Goal: Information Seeking & Learning: Learn about a topic

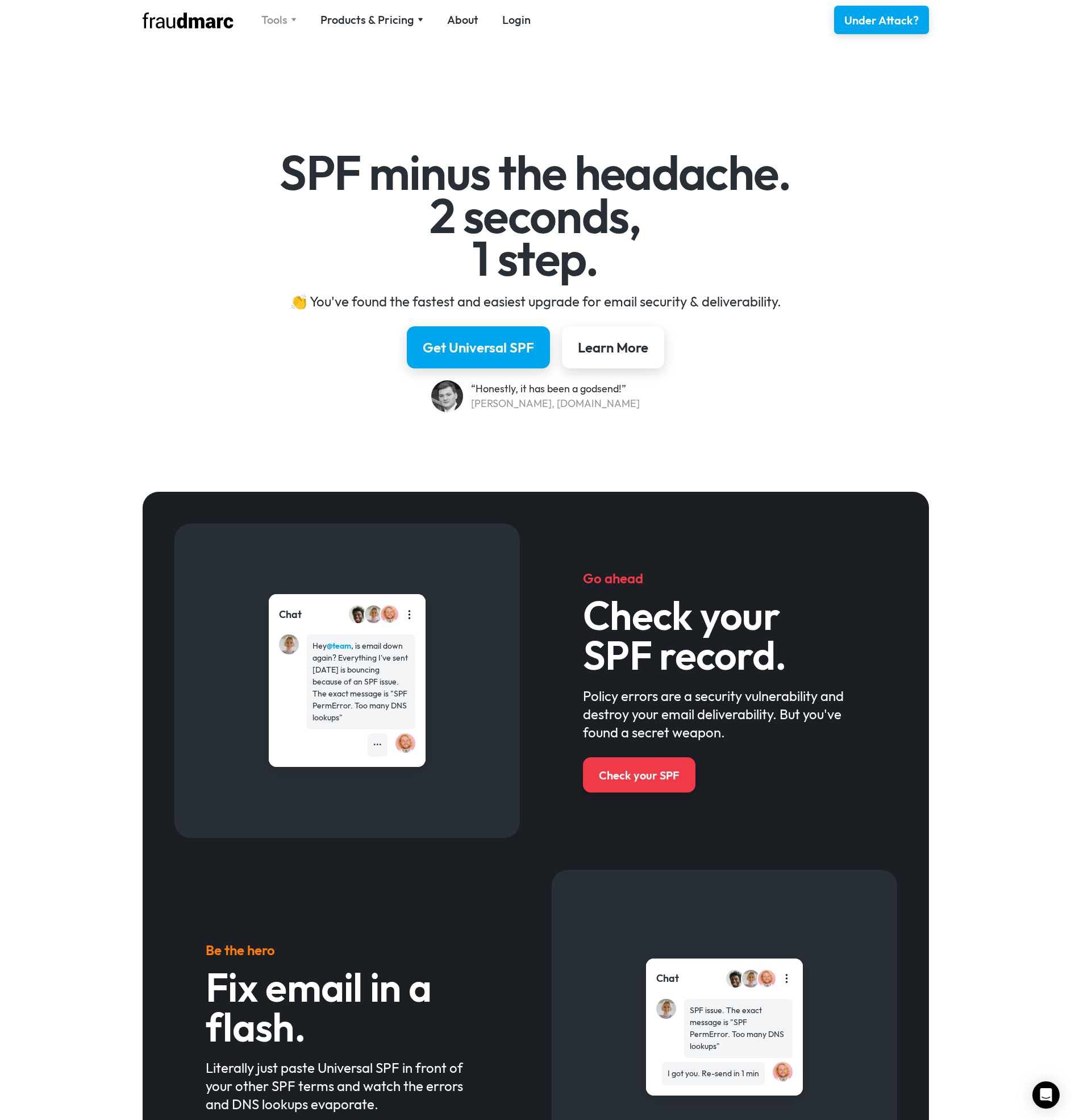
click at [281, 21] on div "Tools" at bounding box center [275, 20] width 26 height 16
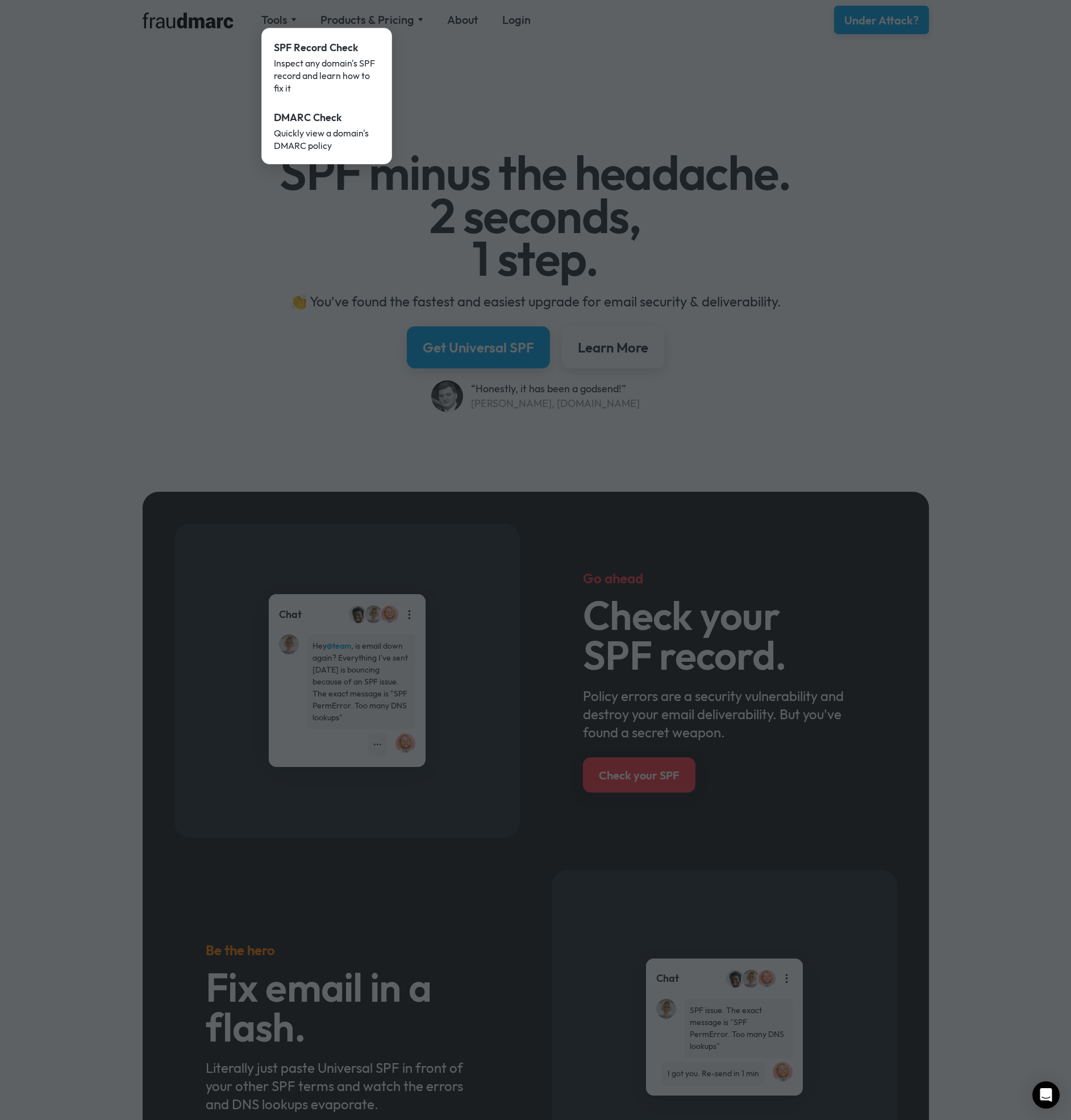
click at [272, 375] on div at bounding box center [536, 560] width 1071 height 1120
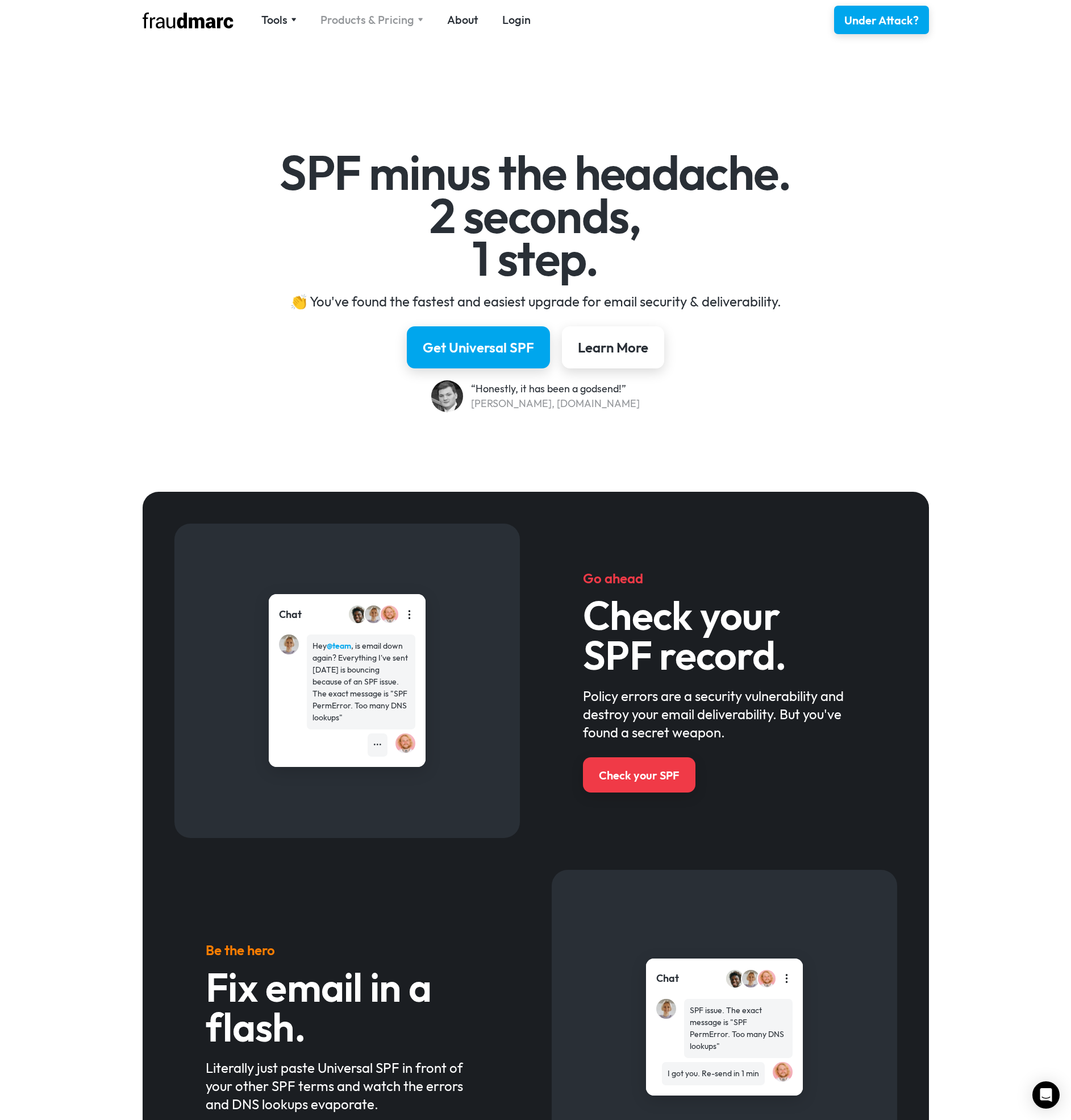
click at [389, 21] on div "Products & Pricing" at bounding box center [367, 20] width 93 height 16
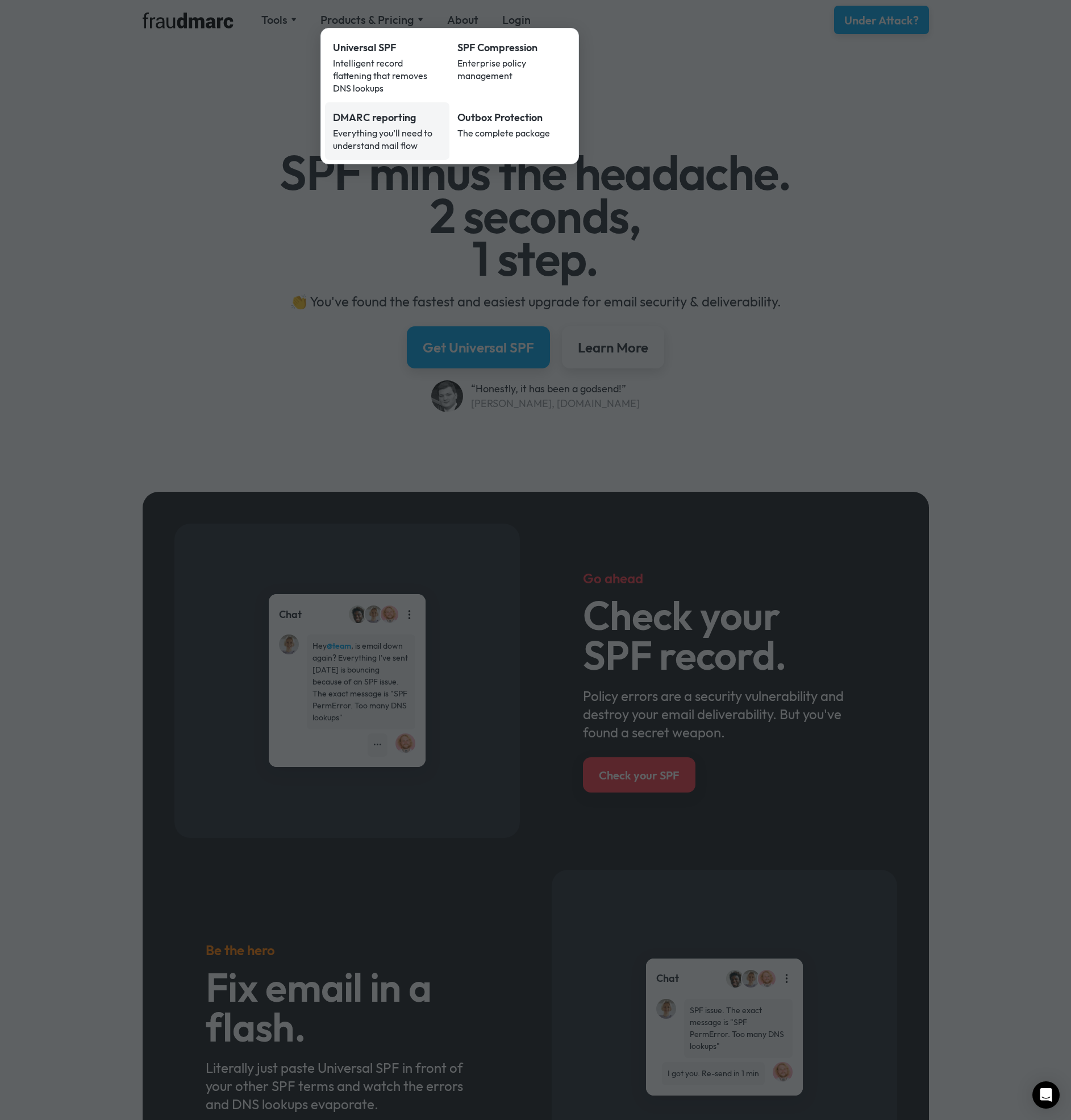
click at [369, 127] on div "Everything you’ll need to understand mail flow" at bounding box center [387, 139] width 109 height 25
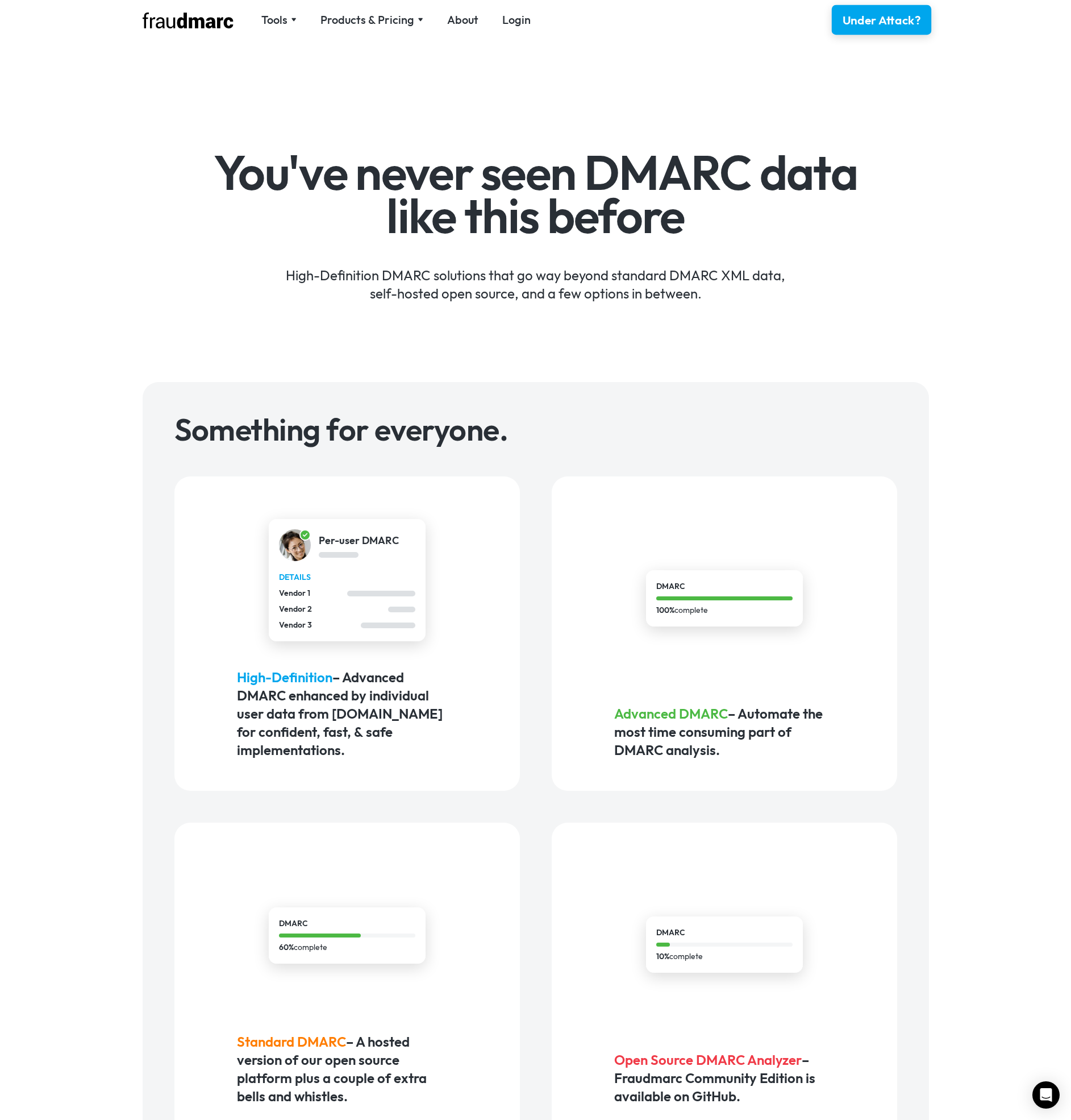
click at [902, 21] on div "Under Attack?" at bounding box center [881, 20] width 78 height 16
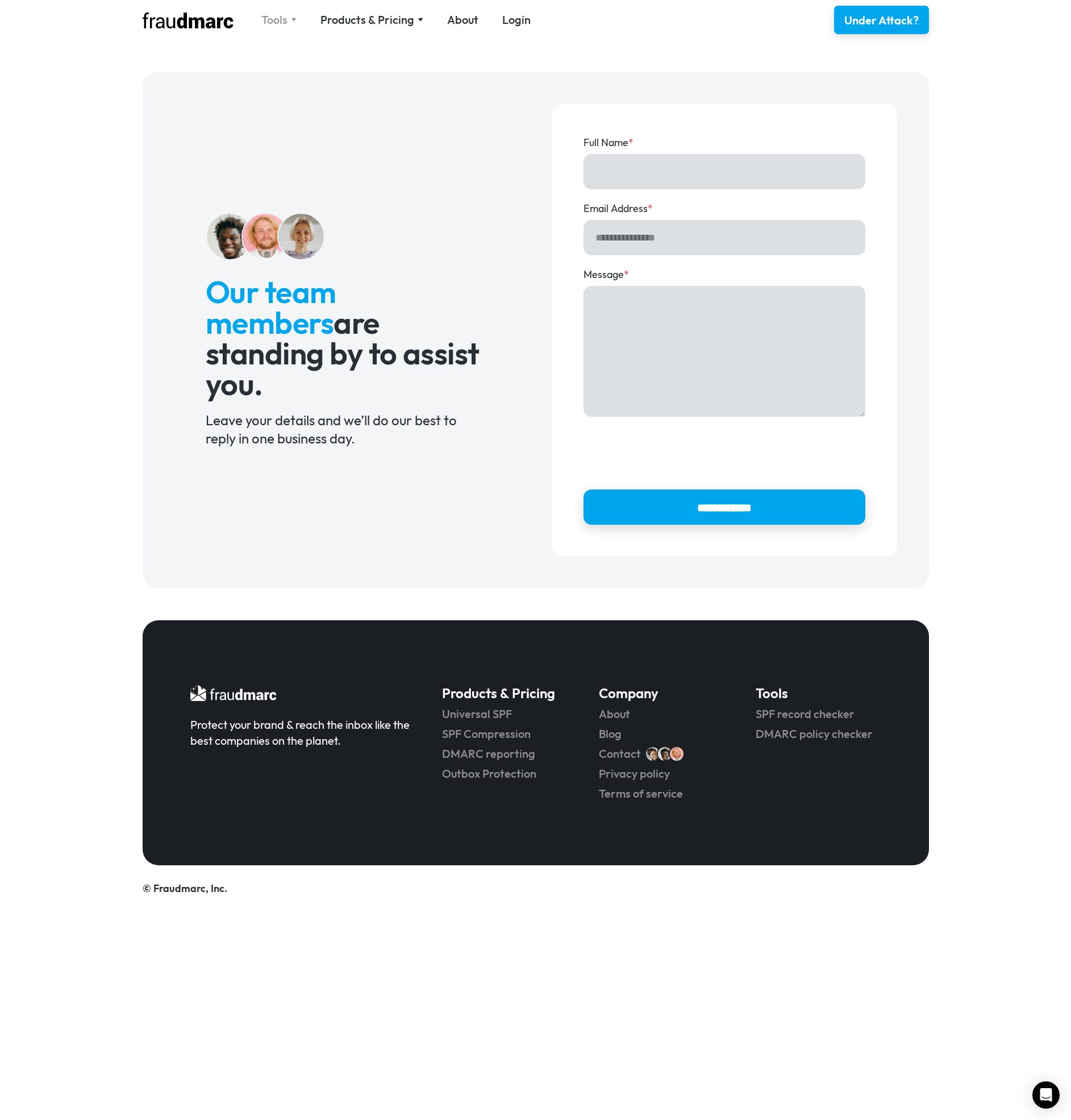
click at [281, 25] on div "Tools" at bounding box center [275, 20] width 26 height 16
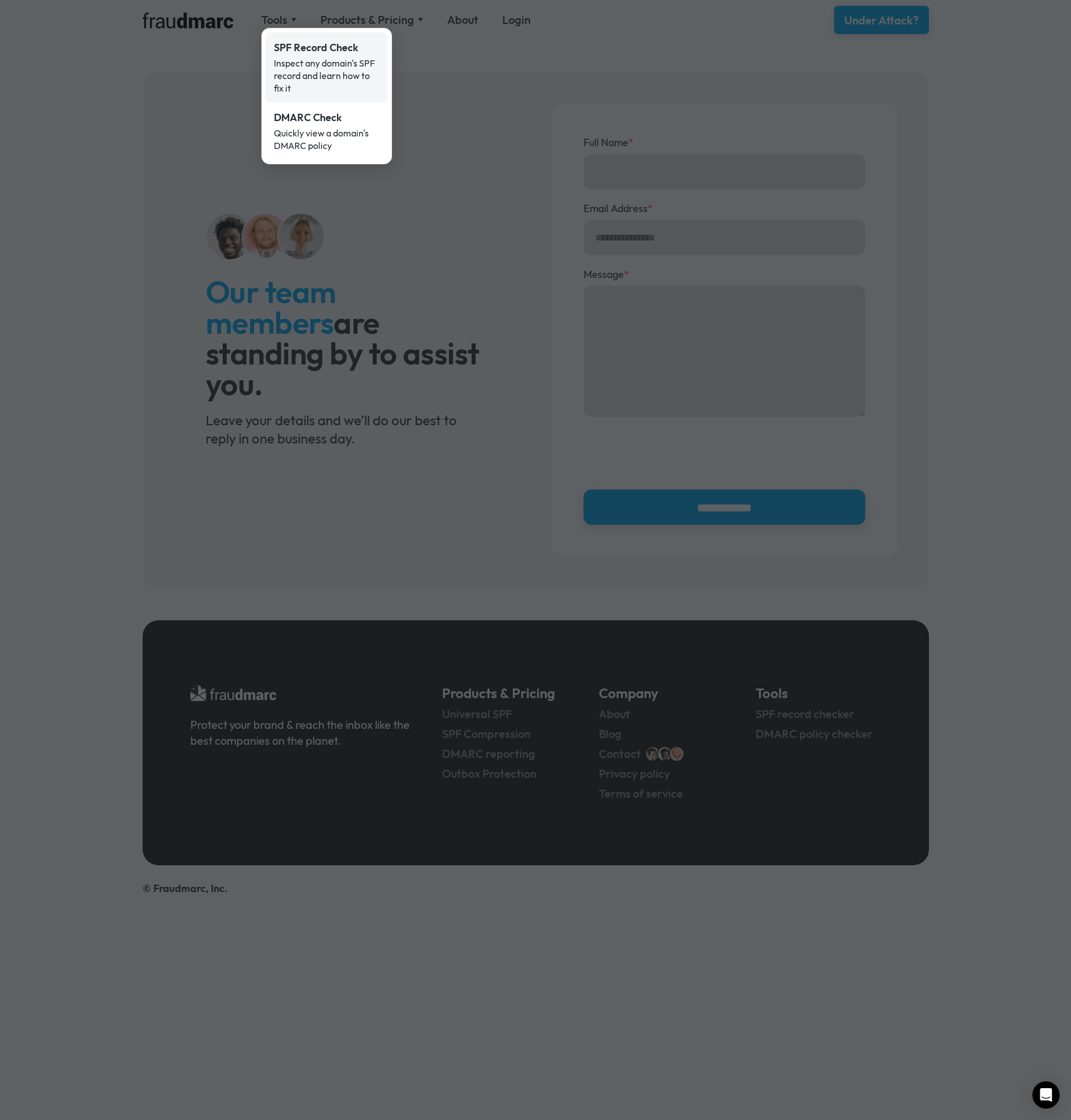
click at [317, 60] on div "Inspect any domain's SPF record and learn how to fix it" at bounding box center [327, 76] width 106 height 38
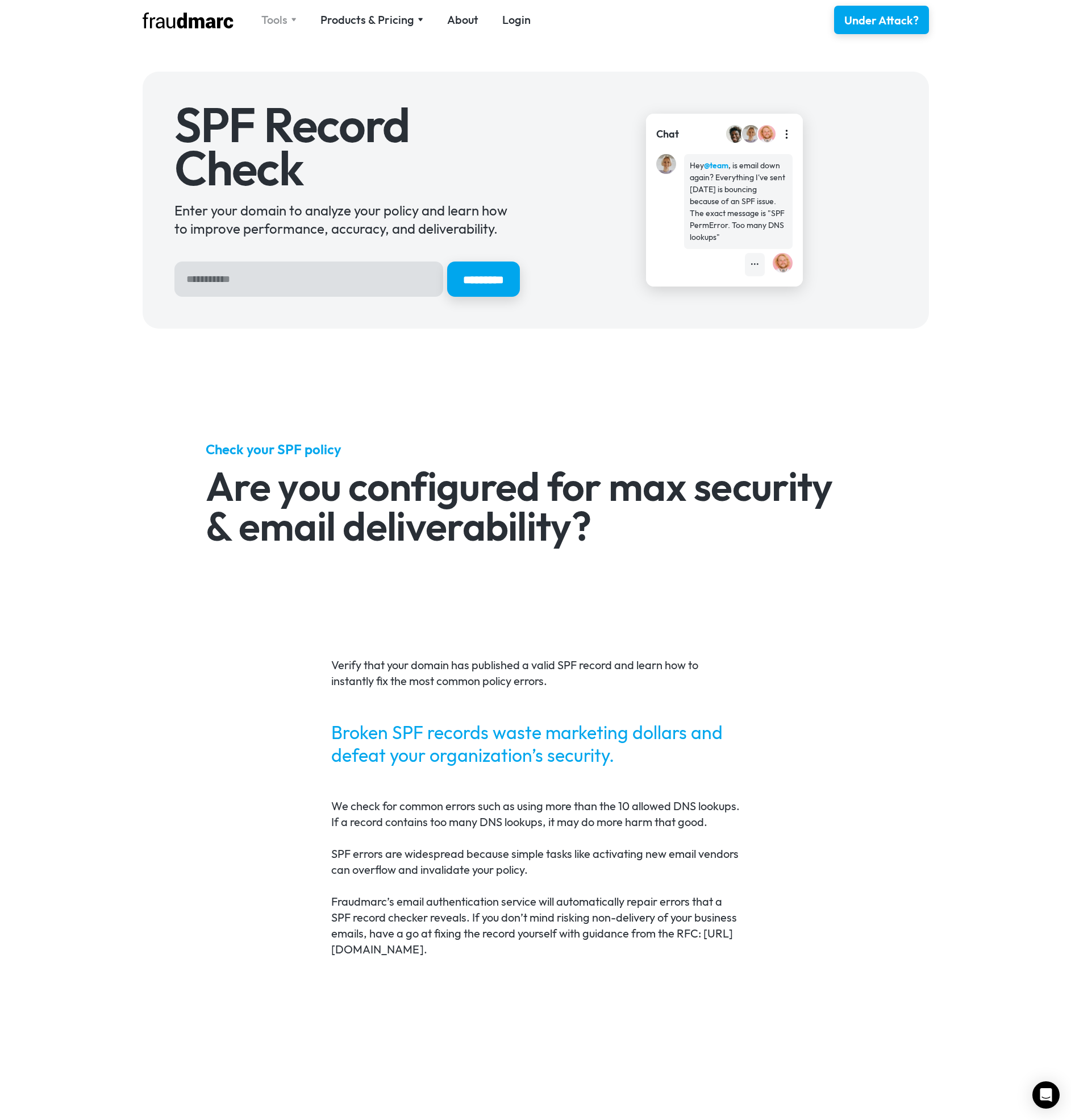
click at [276, 19] on div "Tools" at bounding box center [275, 20] width 26 height 16
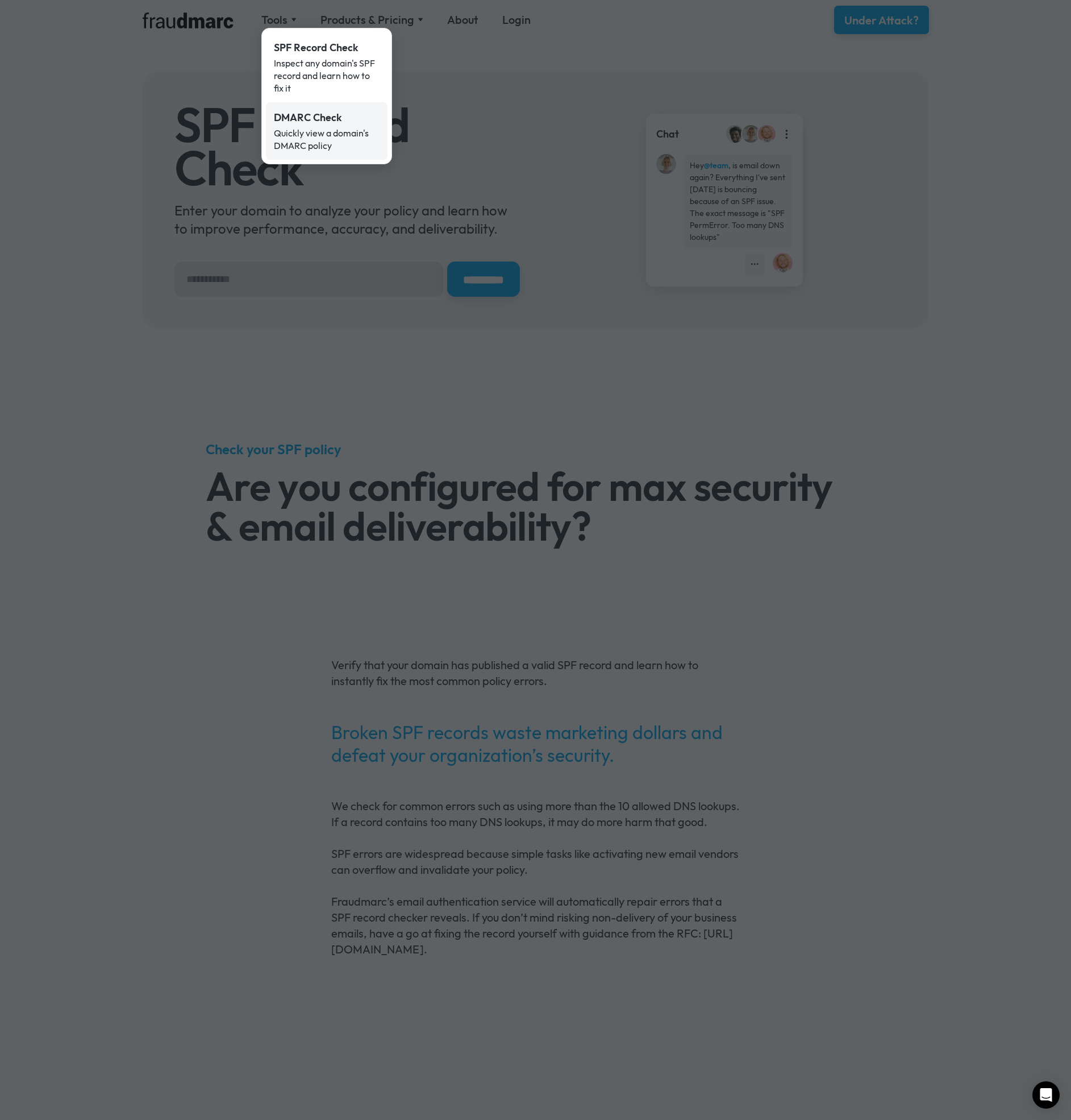
click at [300, 121] on div "DMARC Check" at bounding box center [327, 118] width 106 height 15
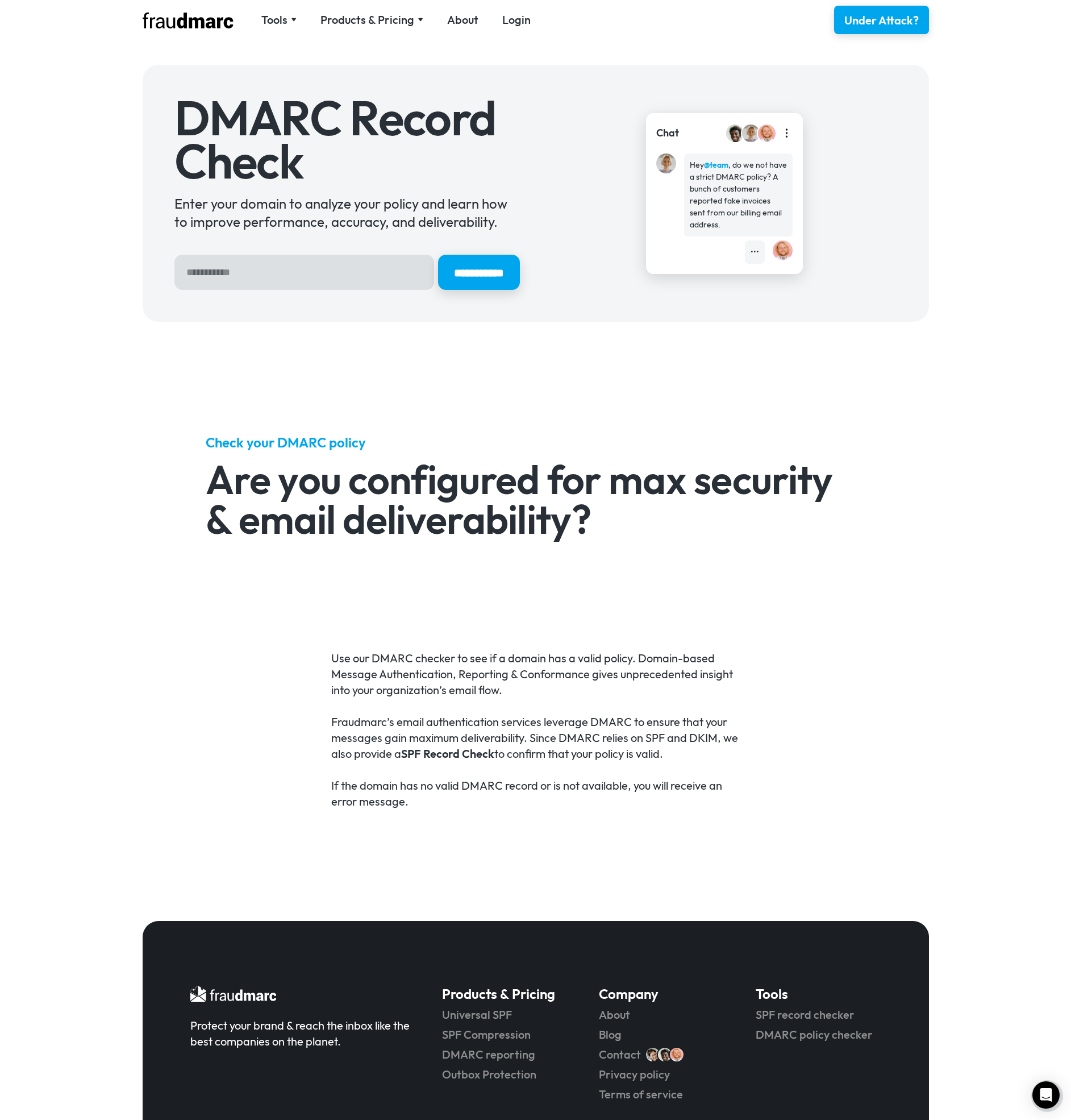
scroll to position [99, 0]
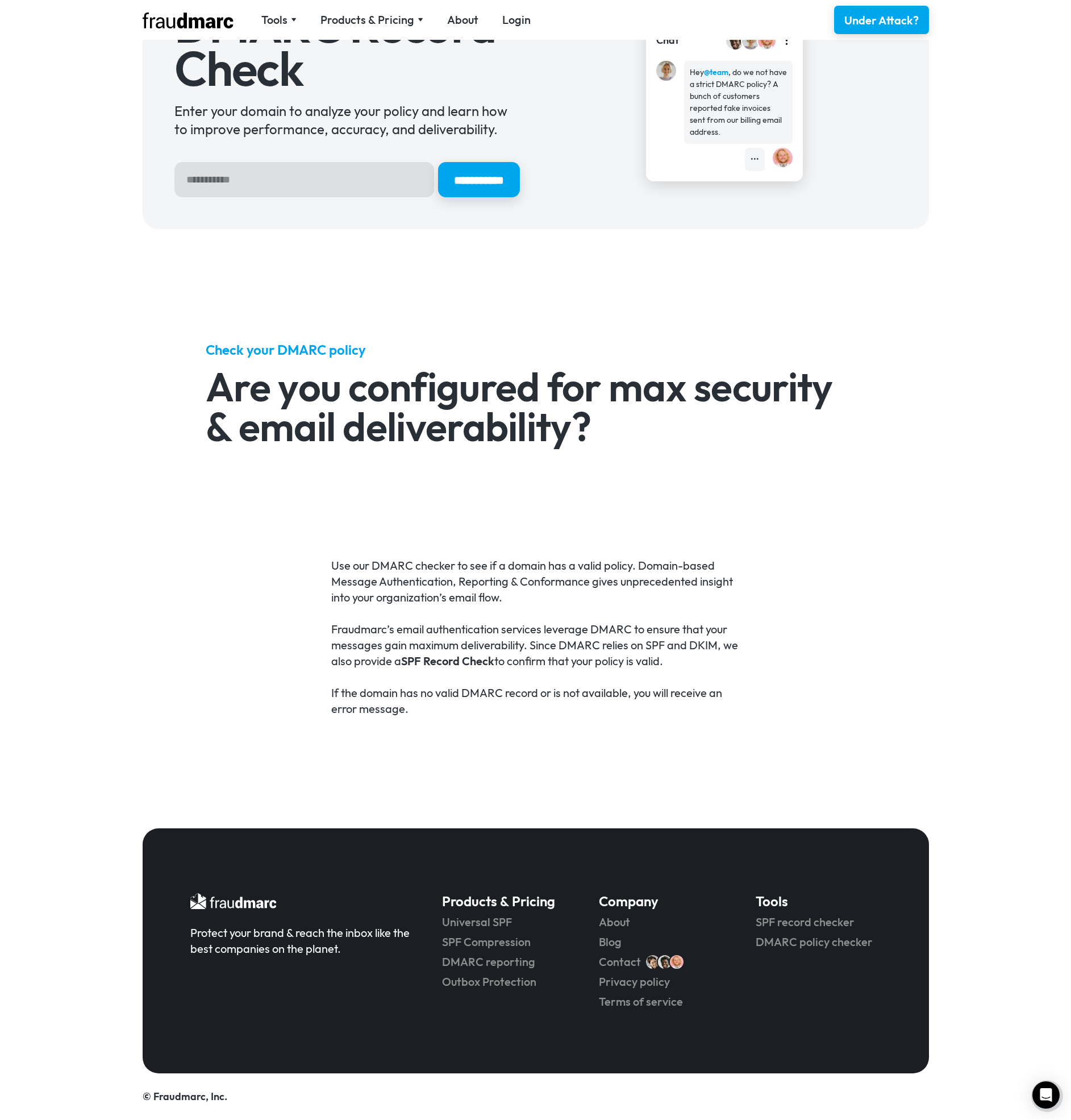
click at [183, 21] on img at bounding box center [188, 21] width 91 height 16
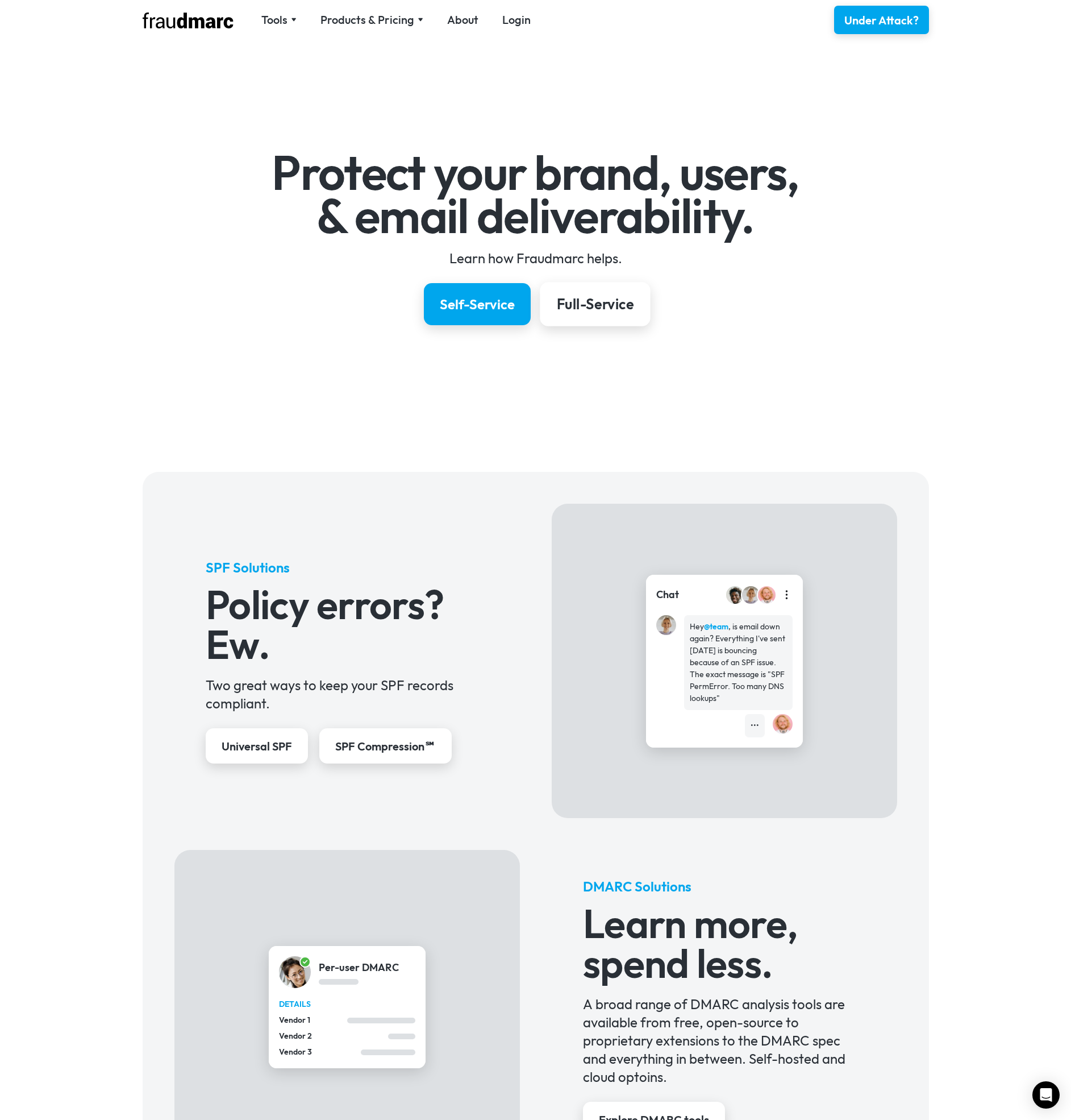
click at [586, 305] on div "Full-Service" at bounding box center [595, 304] width 77 height 19
click at [481, 310] on div "Self-Service" at bounding box center [477, 304] width 79 height 19
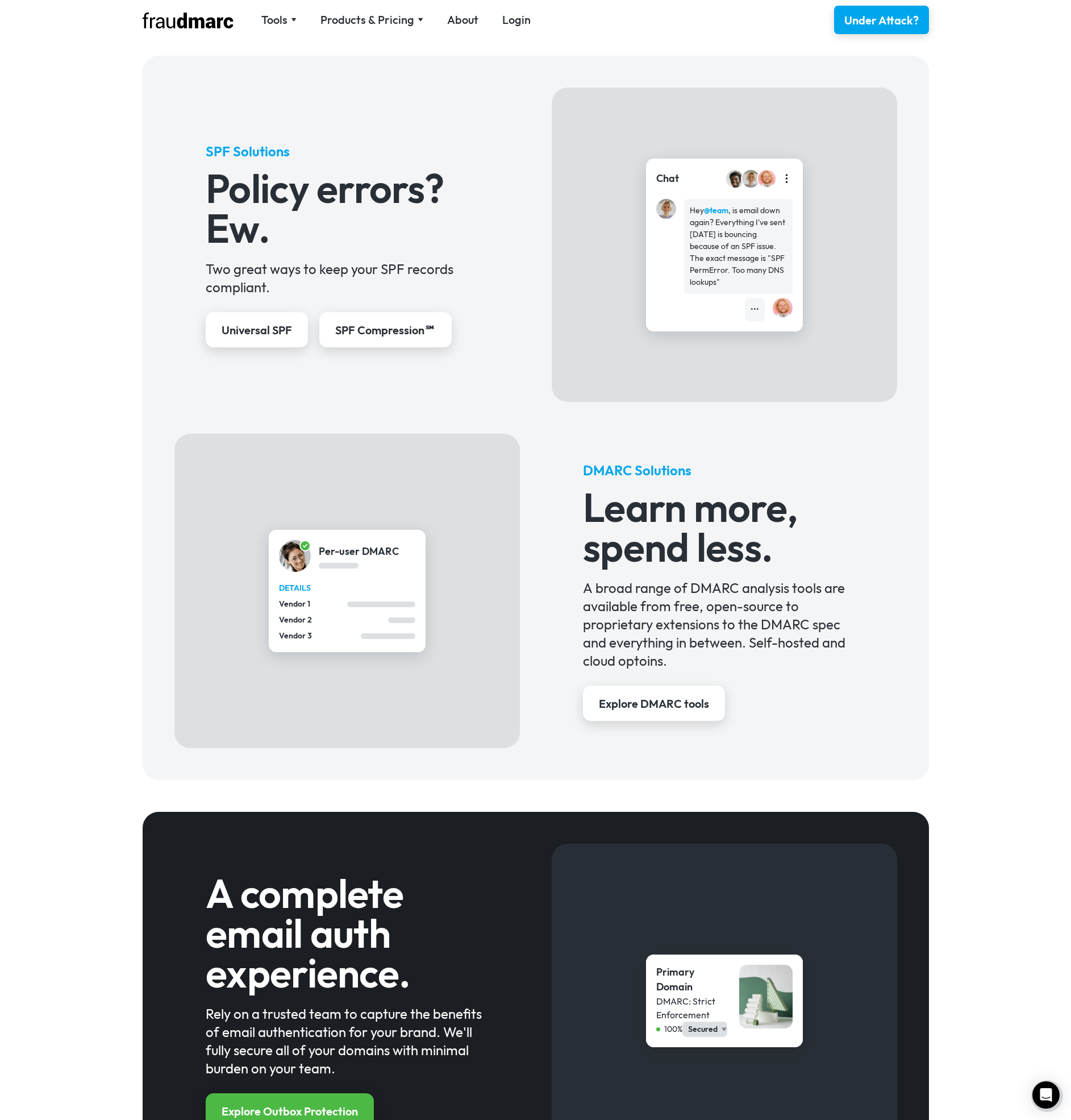
scroll to position [430, 0]
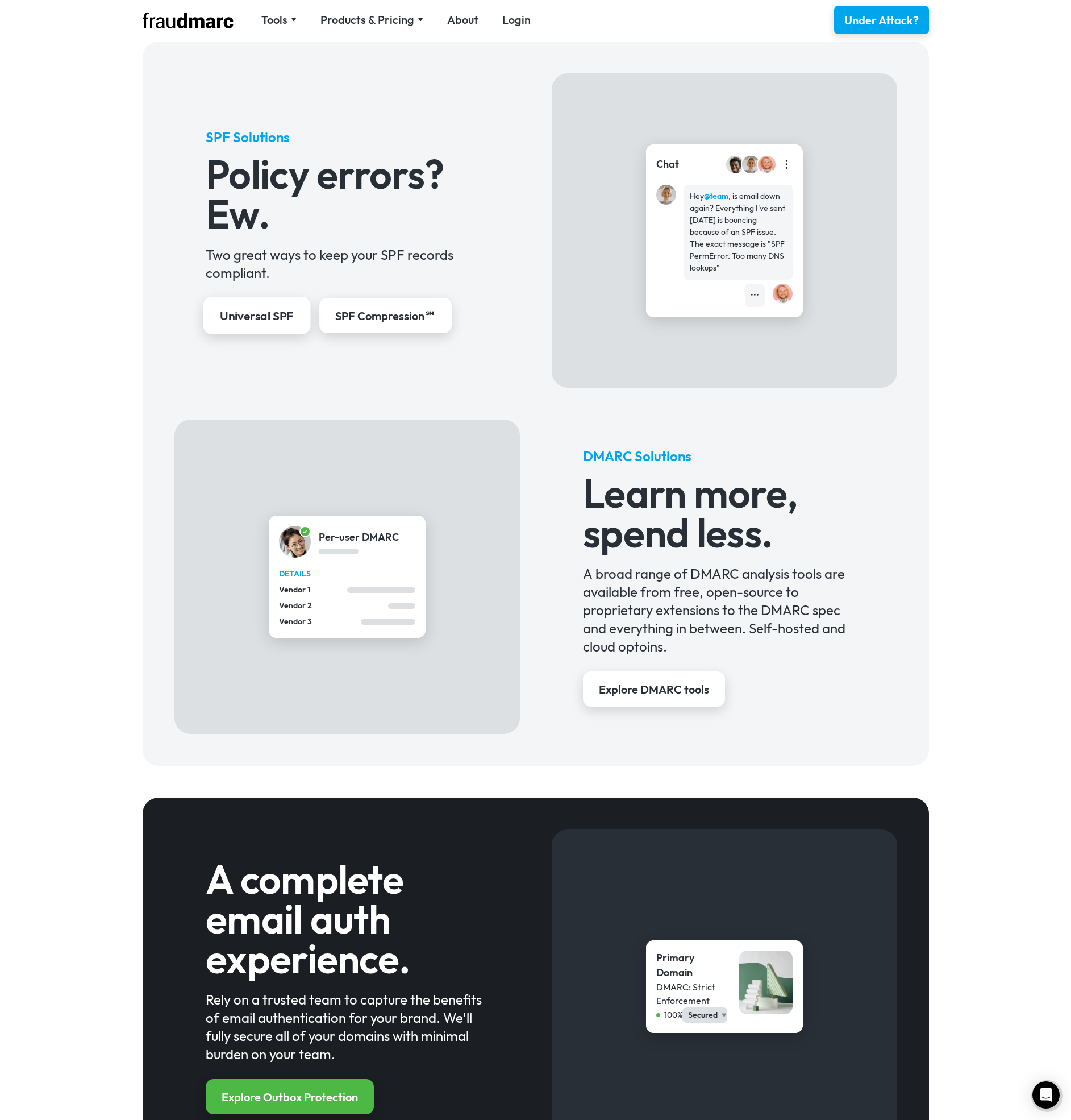
click at [265, 320] on div "Universal SPF" at bounding box center [257, 316] width 74 height 16
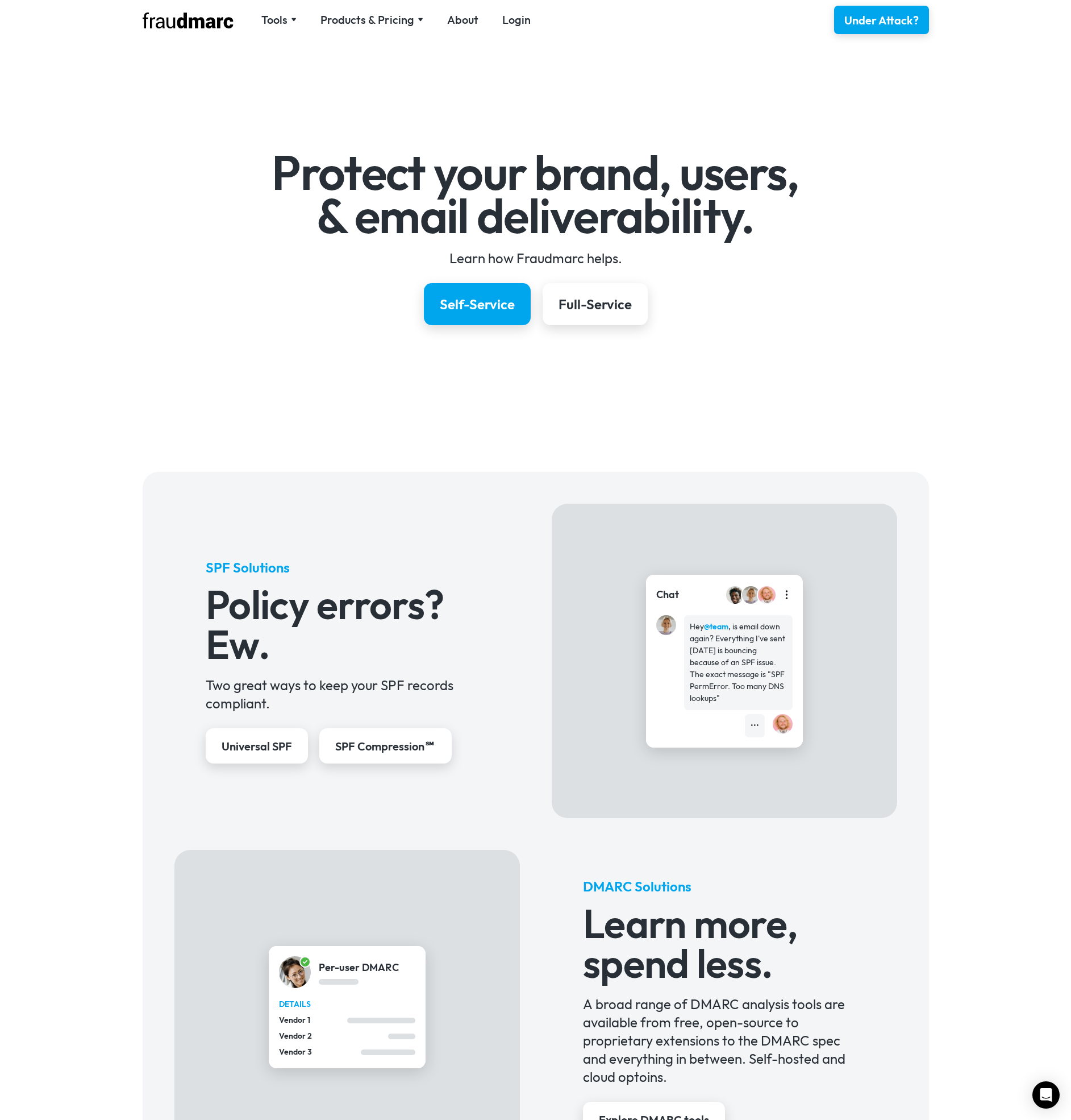
scroll to position [430, 0]
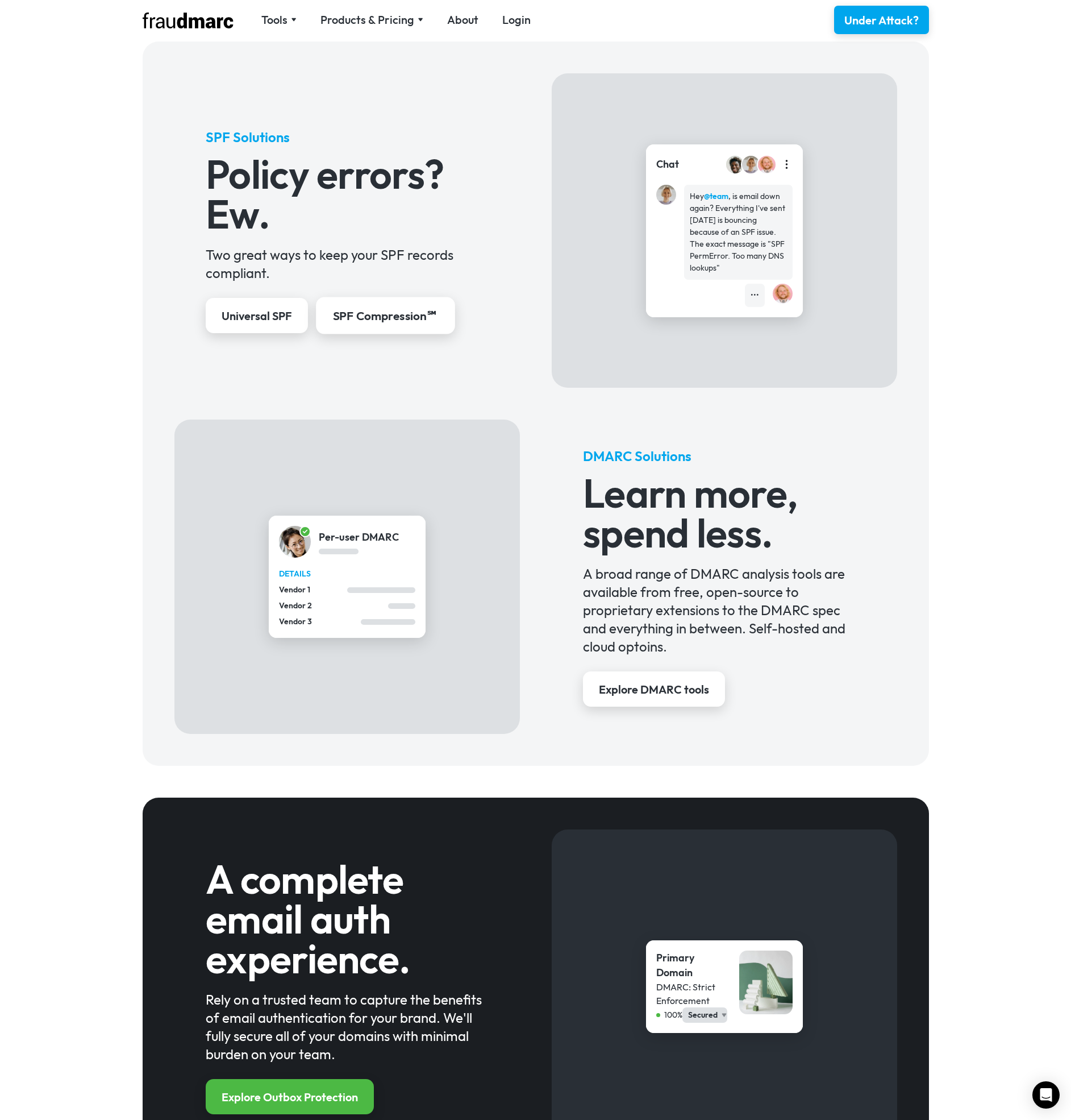
click at [362, 316] on div "SPF Compression℠" at bounding box center [386, 316] width 106 height 16
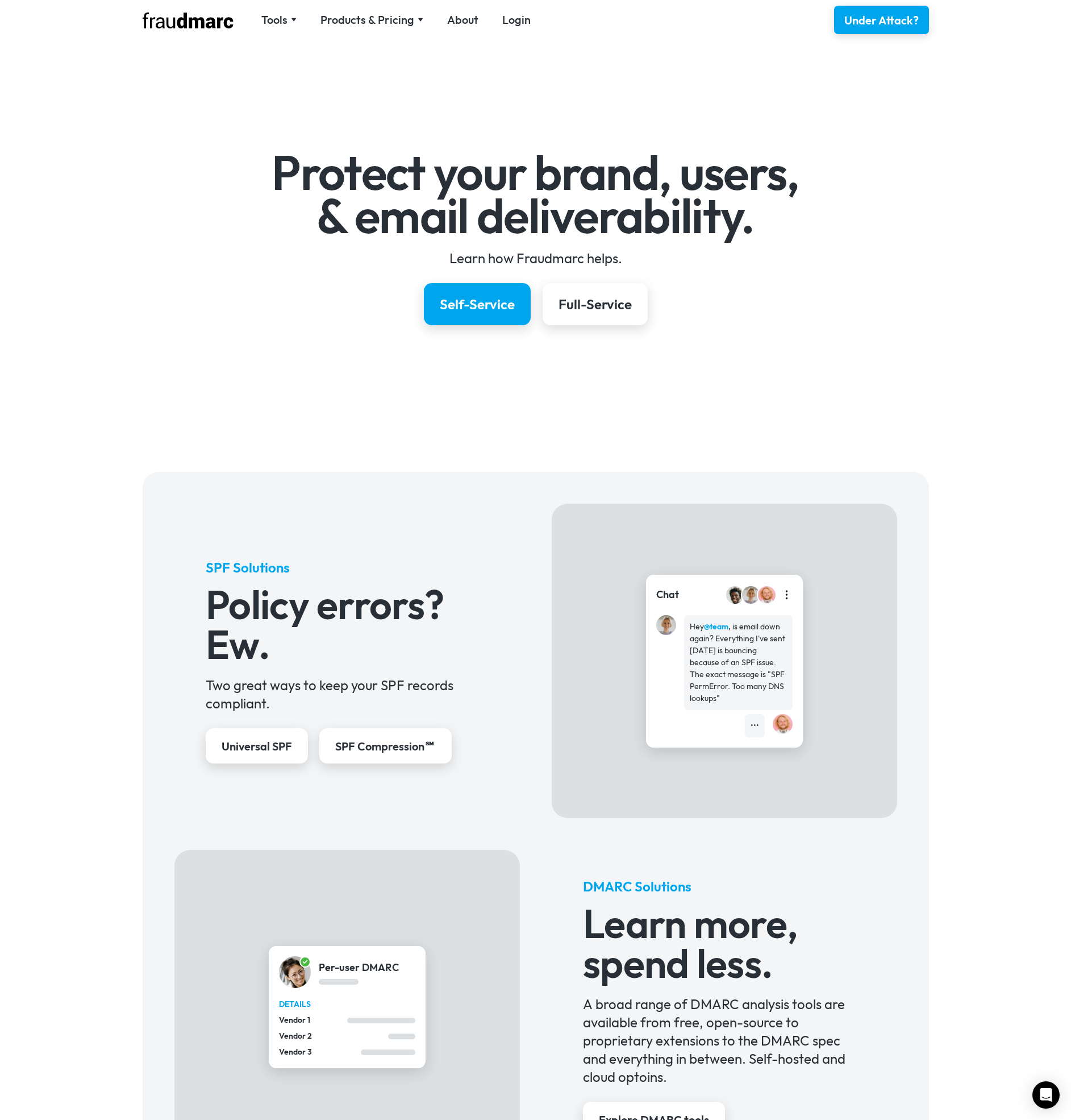
scroll to position [430, 0]
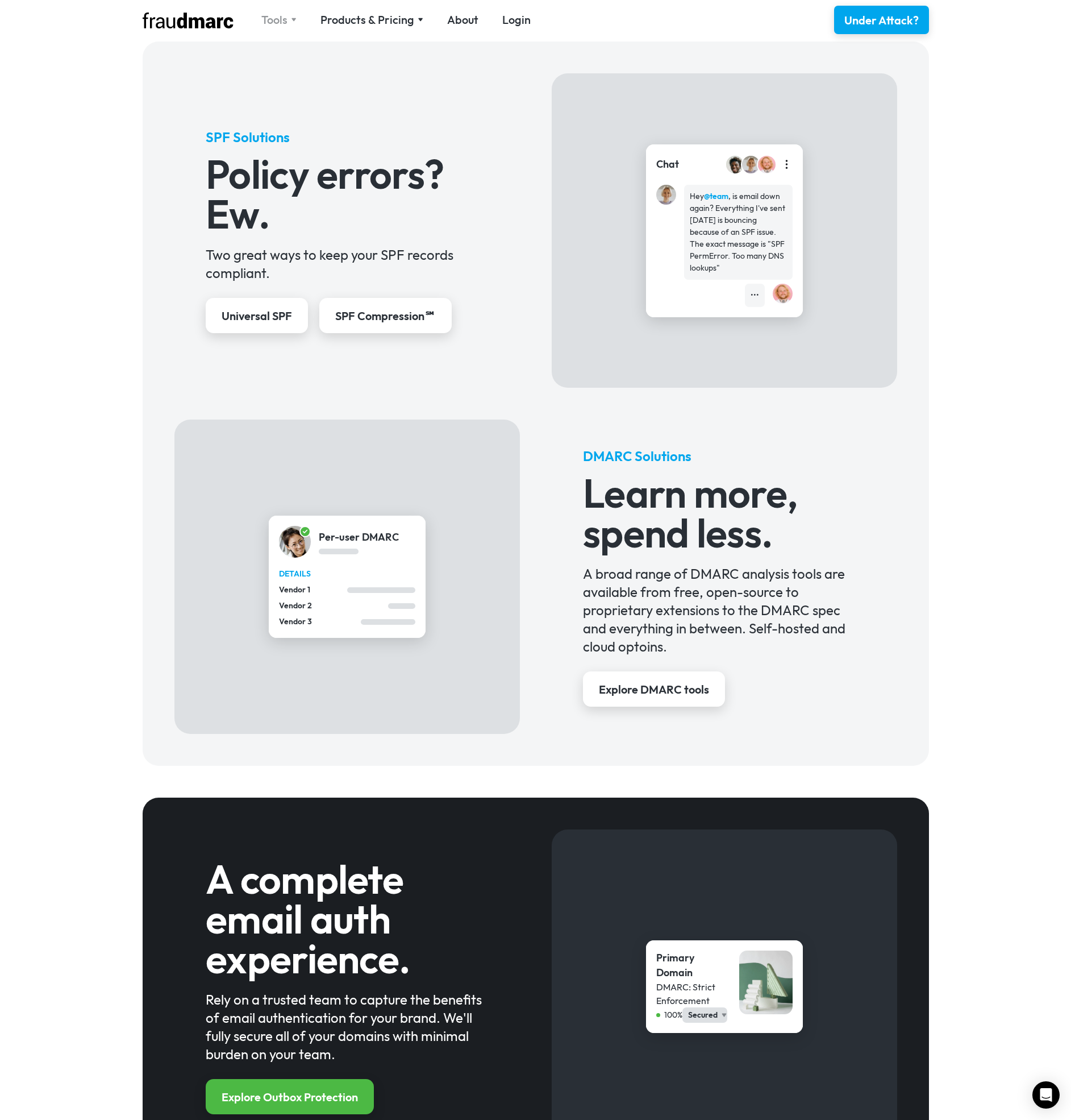
click at [279, 26] on div "Tools" at bounding box center [275, 20] width 26 height 16
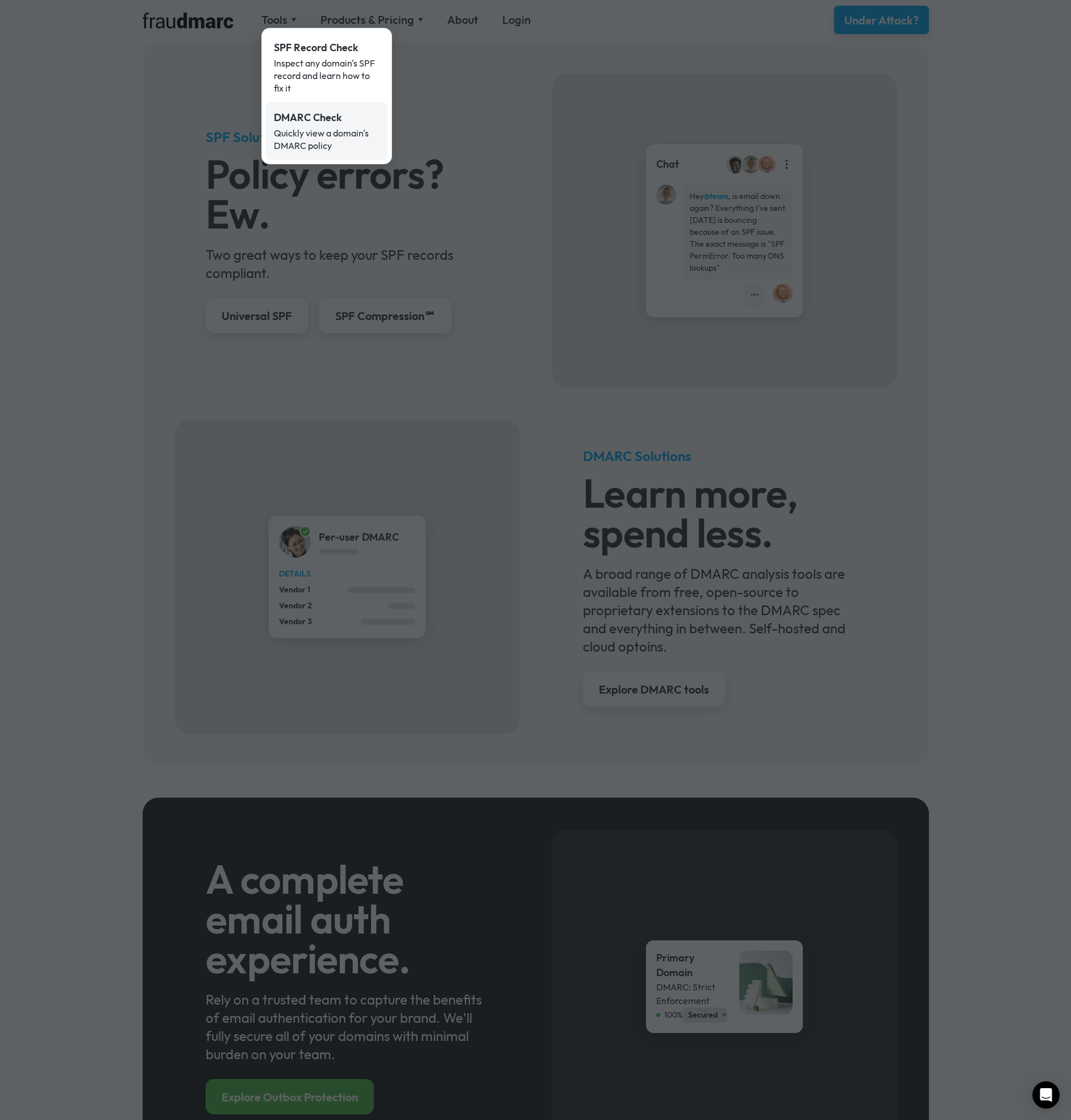
click at [316, 134] on div "Quickly view a domain's DMARC policy" at bounding box center [327, 139] width 106 height 25
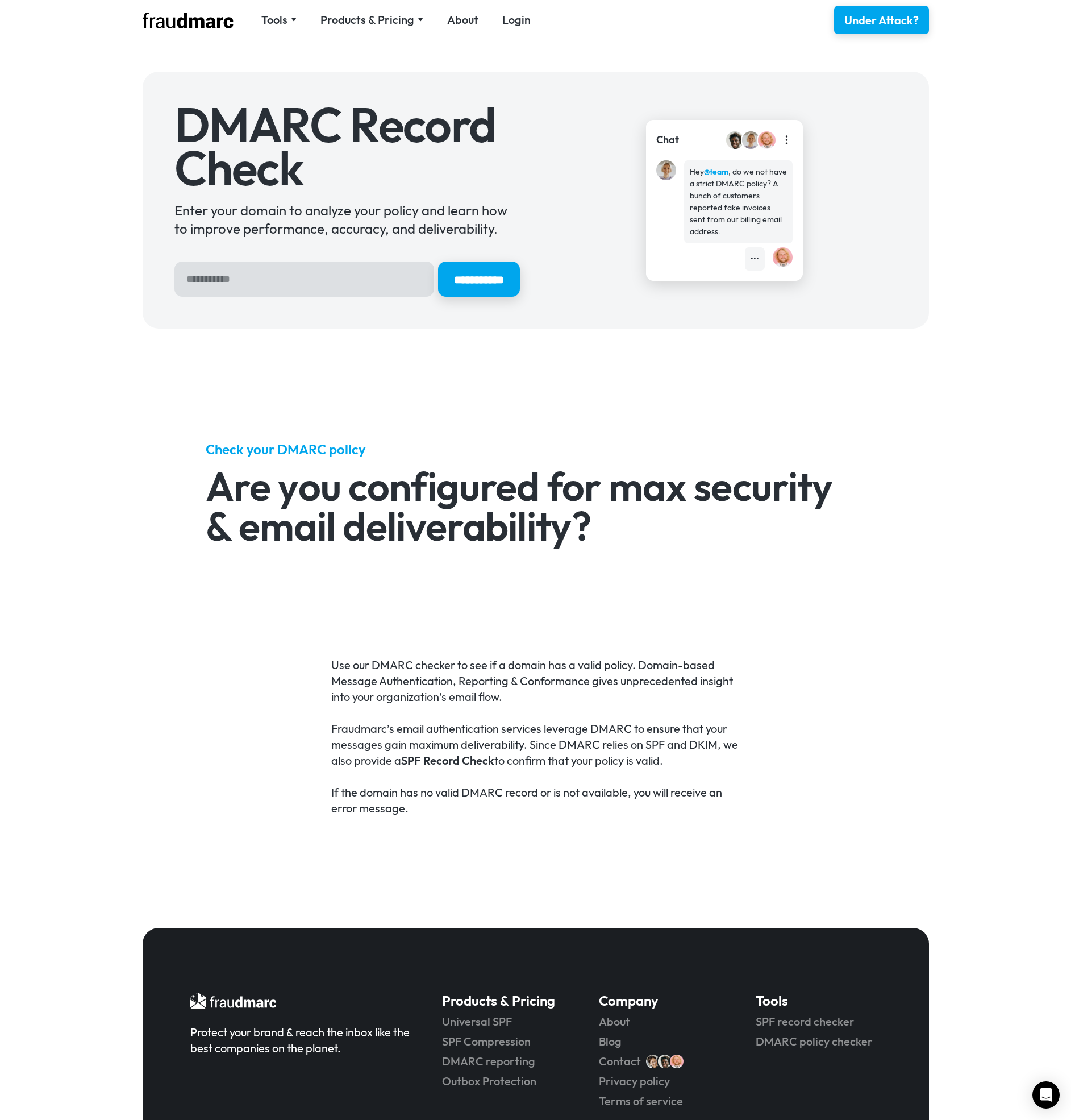
click at [180, 22] on img at bounding box center [188, 21] width 91 height 16
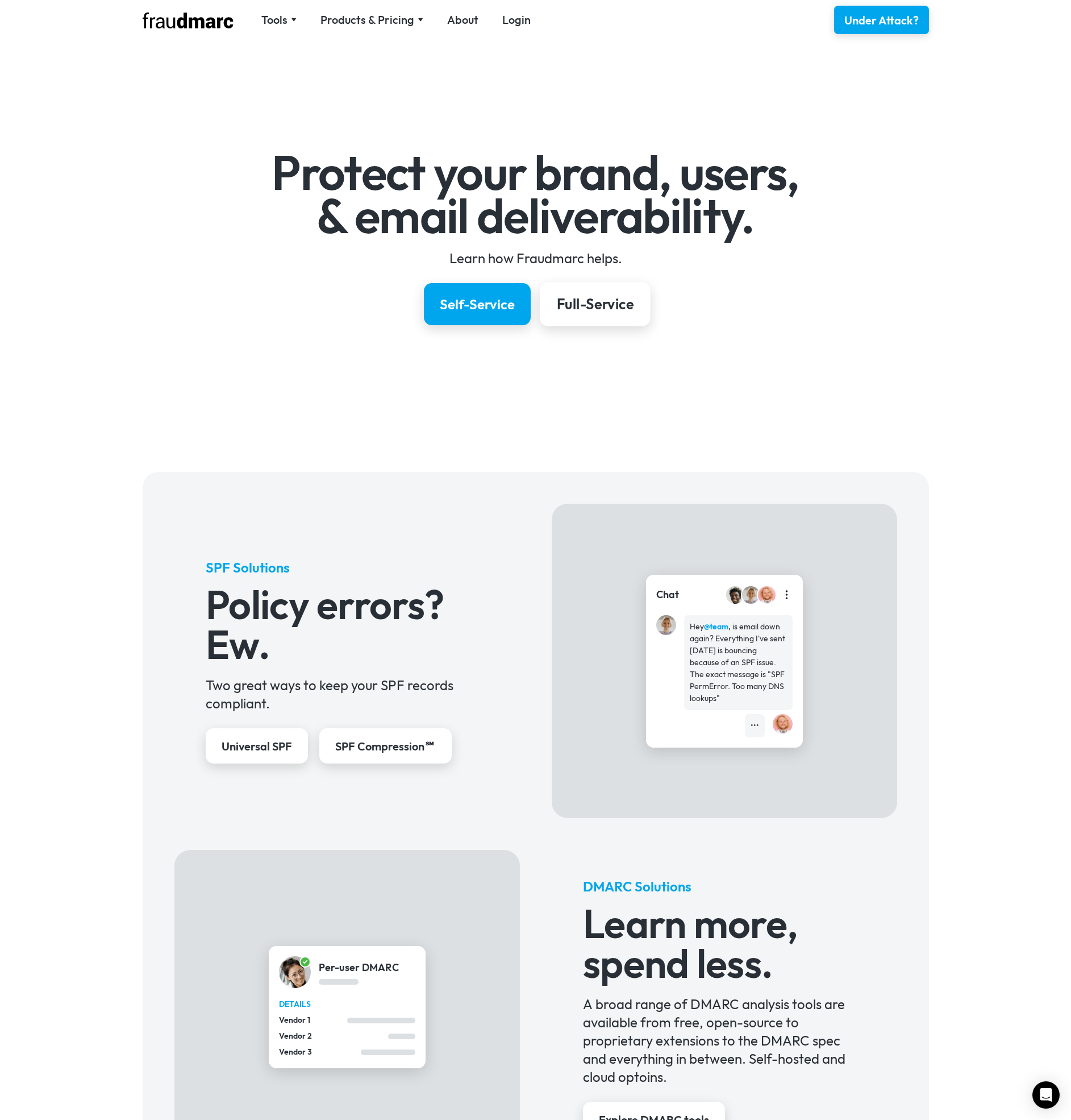
click at [613, 312] on div "Full-Service" at bounding box center [595, 304] width 77 height 19
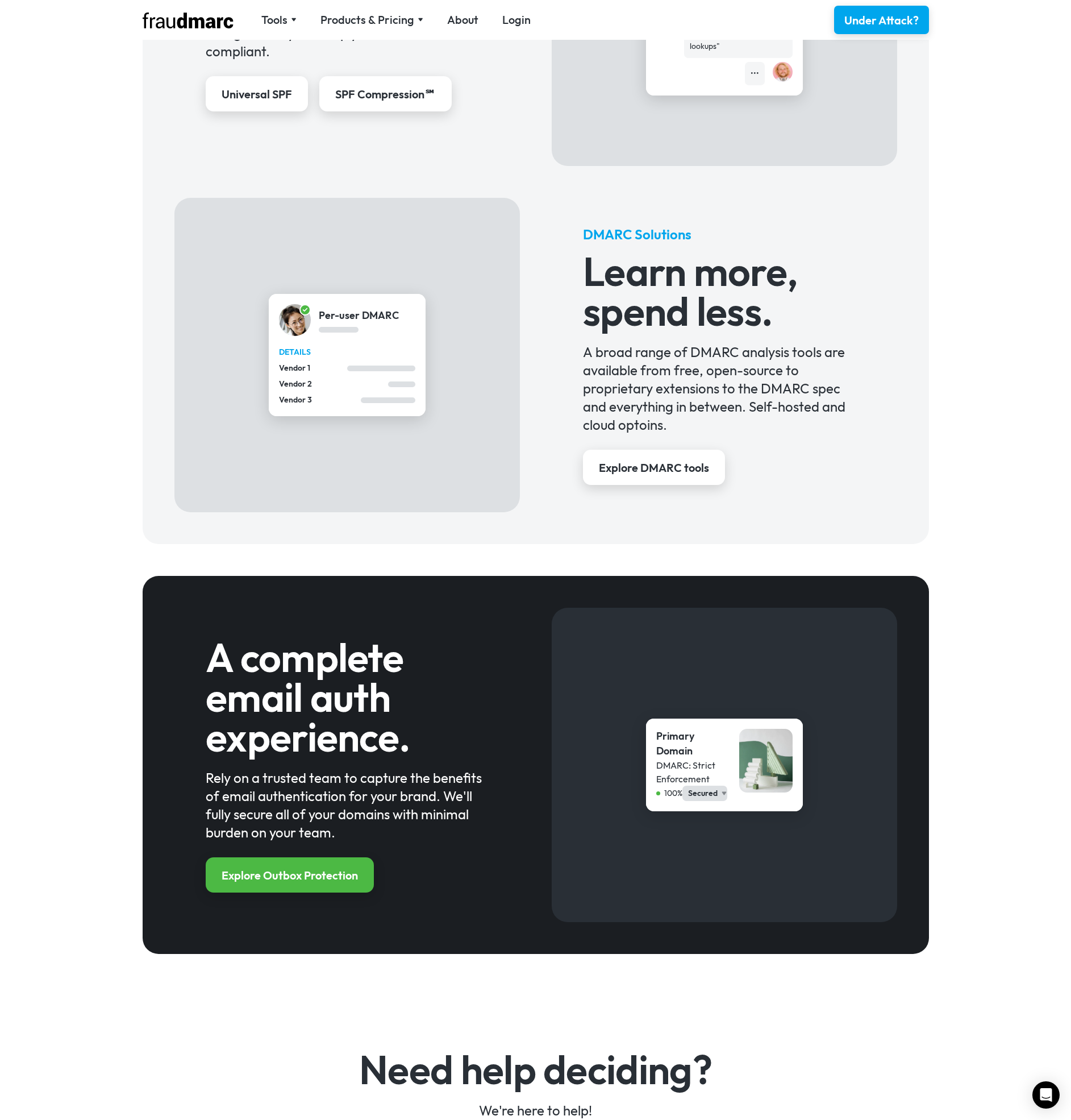
scroll to position [1090, 0]
